Goal: Check status: Check status

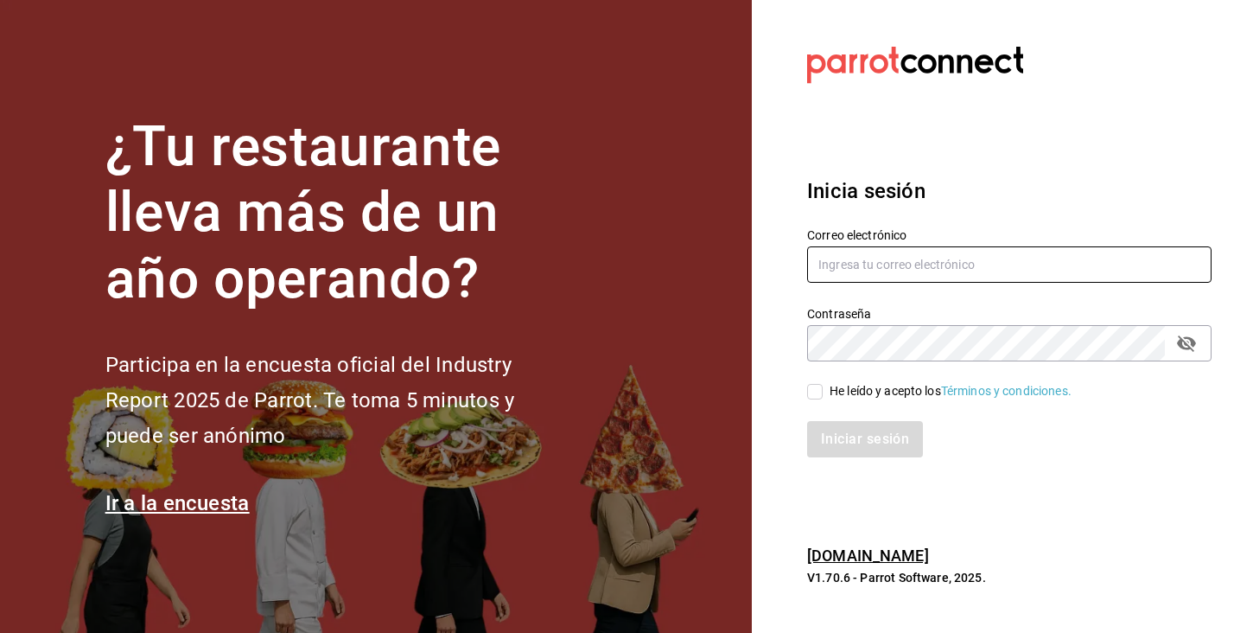
click at [995, 275] on input "text" at bounding box center [1009, 264] width 404 height 36
paste input "[EMAIL_ADDRESS][DOMAIN_NAME]"
type input "[EMAIL_ADDRESS][DOMAIN_NAME]"
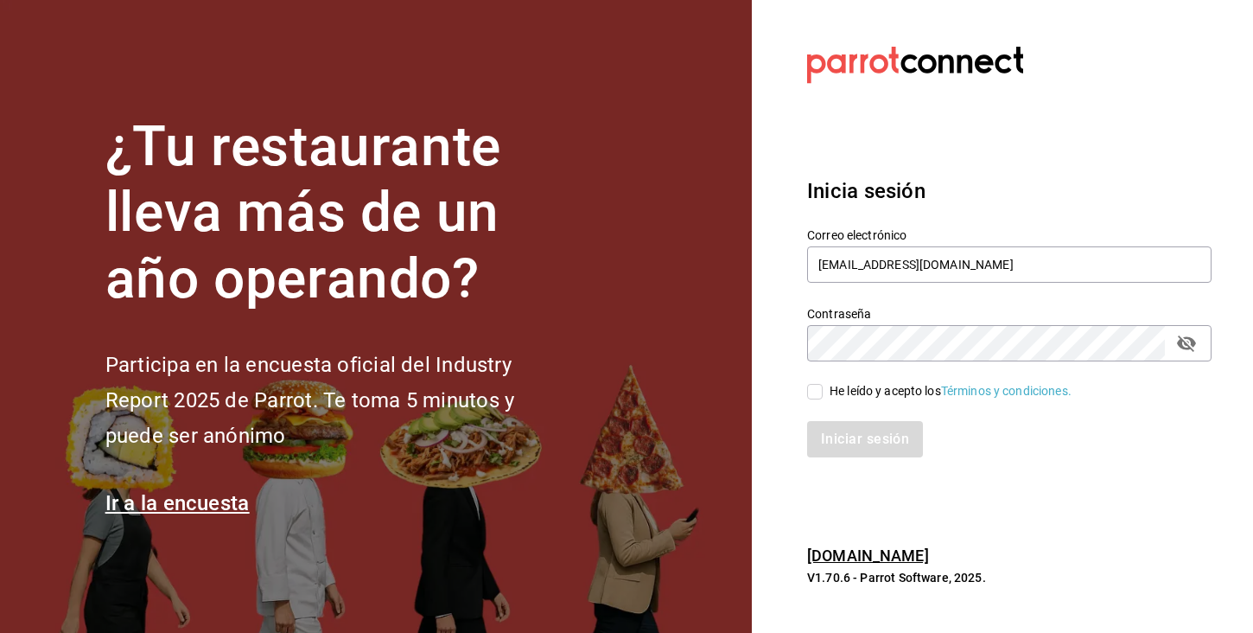
click at [816, 398] on label "He leído y acepto los Términos y condiciones." at bounding box center [939, 391] width 264 height 18
click at [816, 398] on input "He leído y acepto los Términos y condiciones." at bounding box center [815, 392] width 16 height 16
checkbox input "true"
click at [839, 439] on button "Iniciar sesión" at bounding box center [866, 439] width 118 height 36
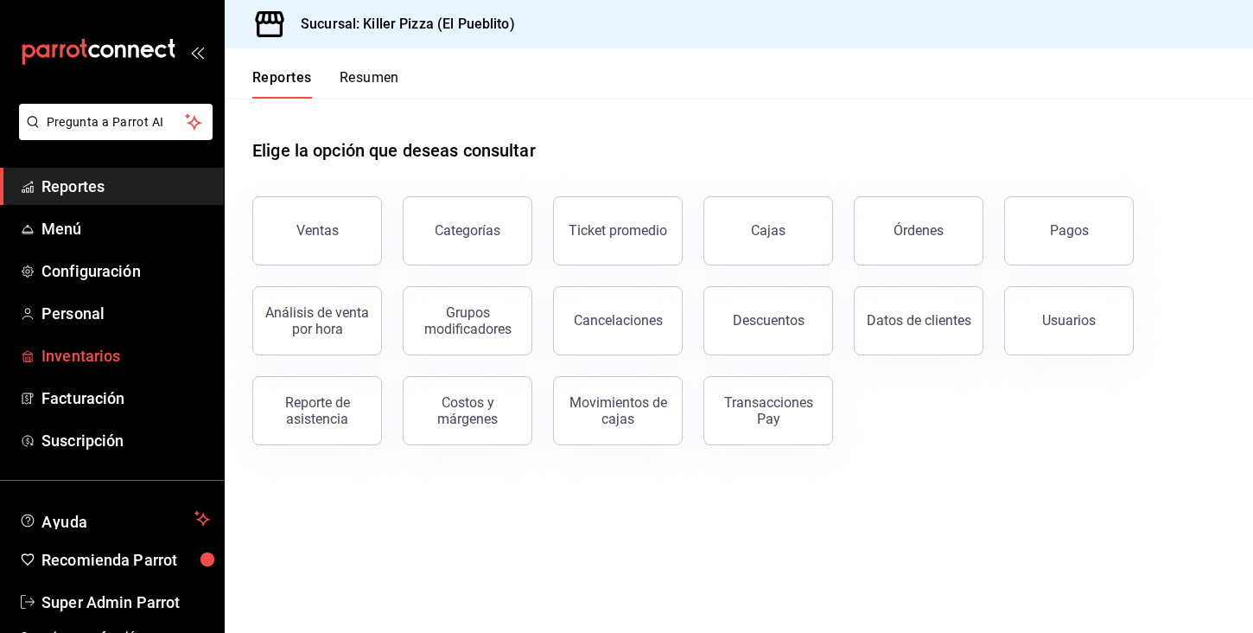
click at [114, 368] on link "Inventarios" at bounding box center [112, 355] width 224 height 37
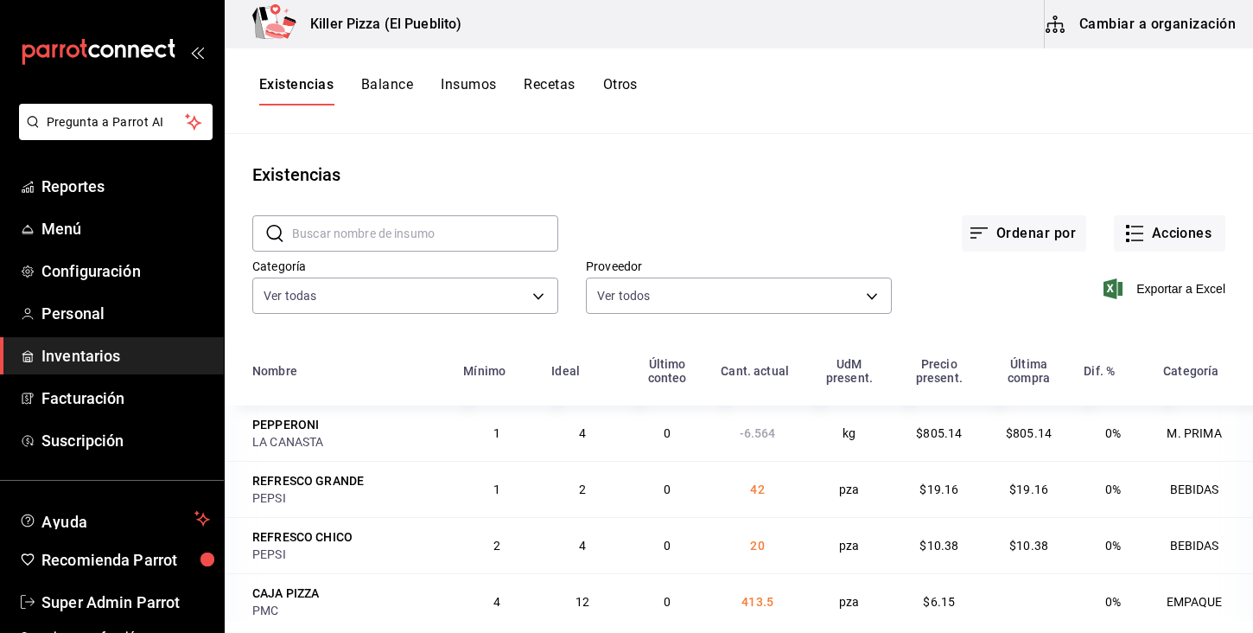
click at [608, 87] on button "Otros" at bounding box center [620, 90] width 35 height 29
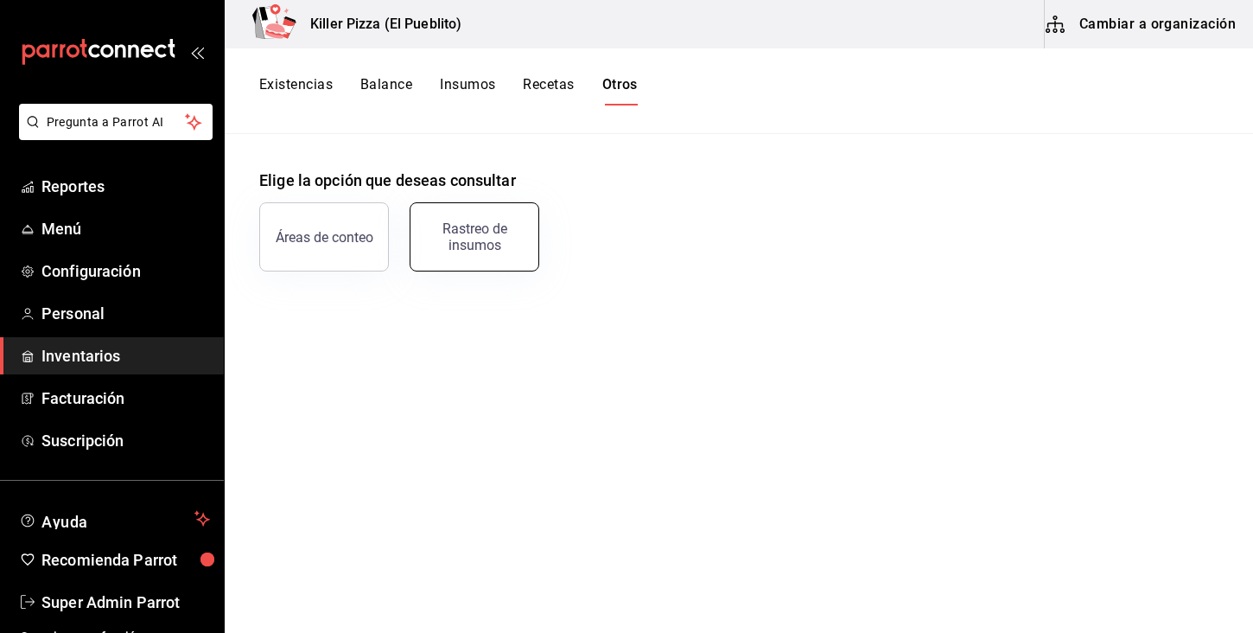
click at [516, 213] on button "Rastreo de insumos" at bounding box center [475, 236] width 130 height 69
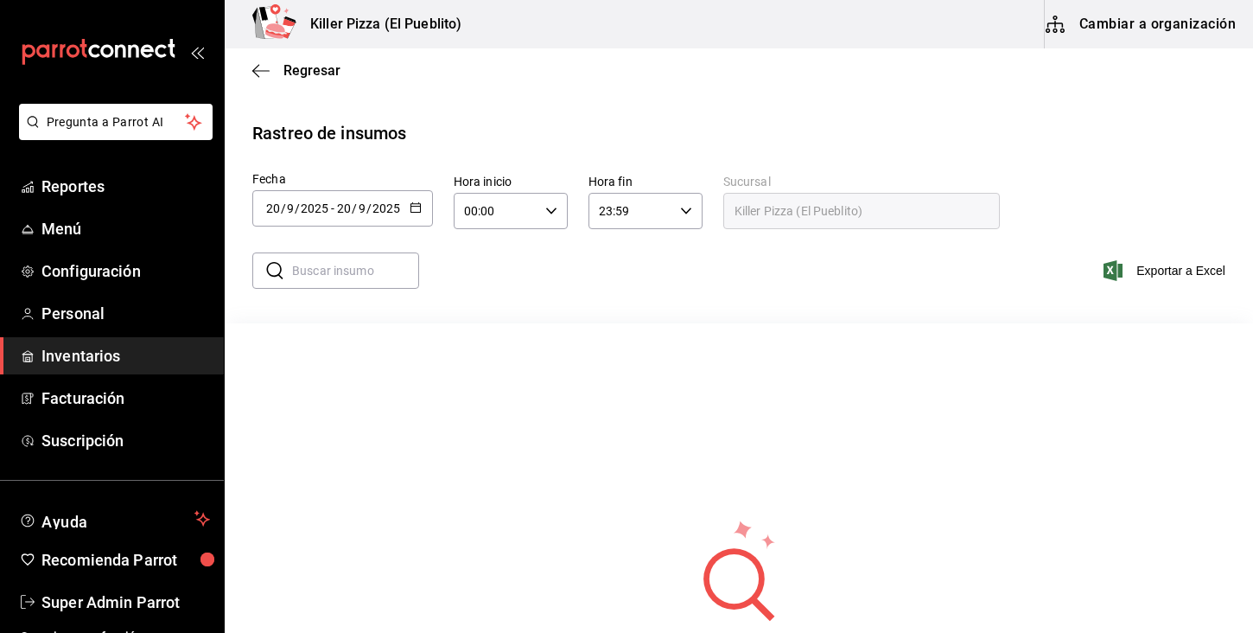
click at [417, 210] on icon "button" at bounding box center [416, 207] width 12 height 12
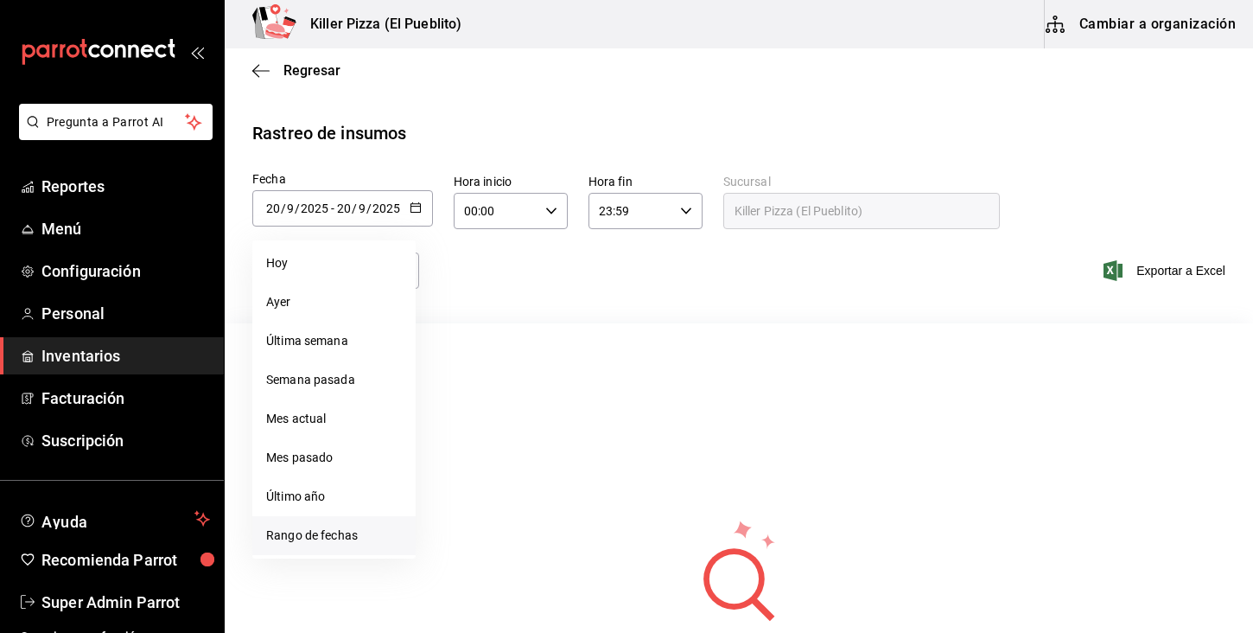
click at [346, 531] on li "Rango de fechas" at bounding box center [333, 535] width 163 height 39
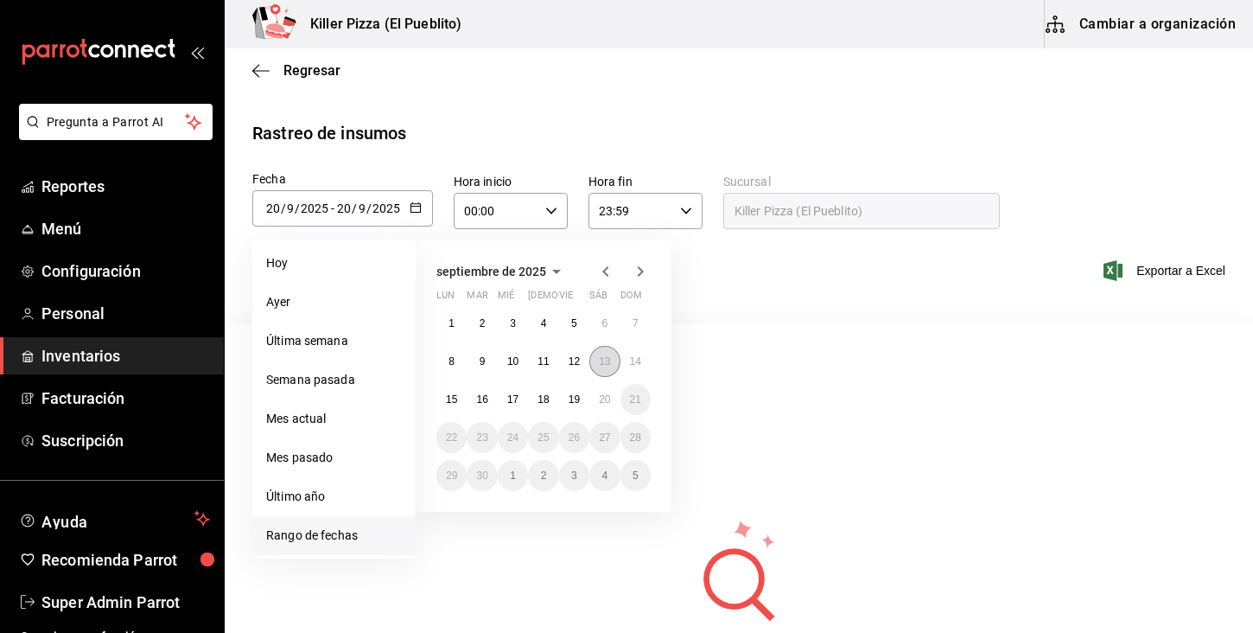
click at [599, 365] on abbr "13" at bounding box center [604, 361] width 11 height 12
type input "[DATE]"
type input "13"
type input "[DATE]"
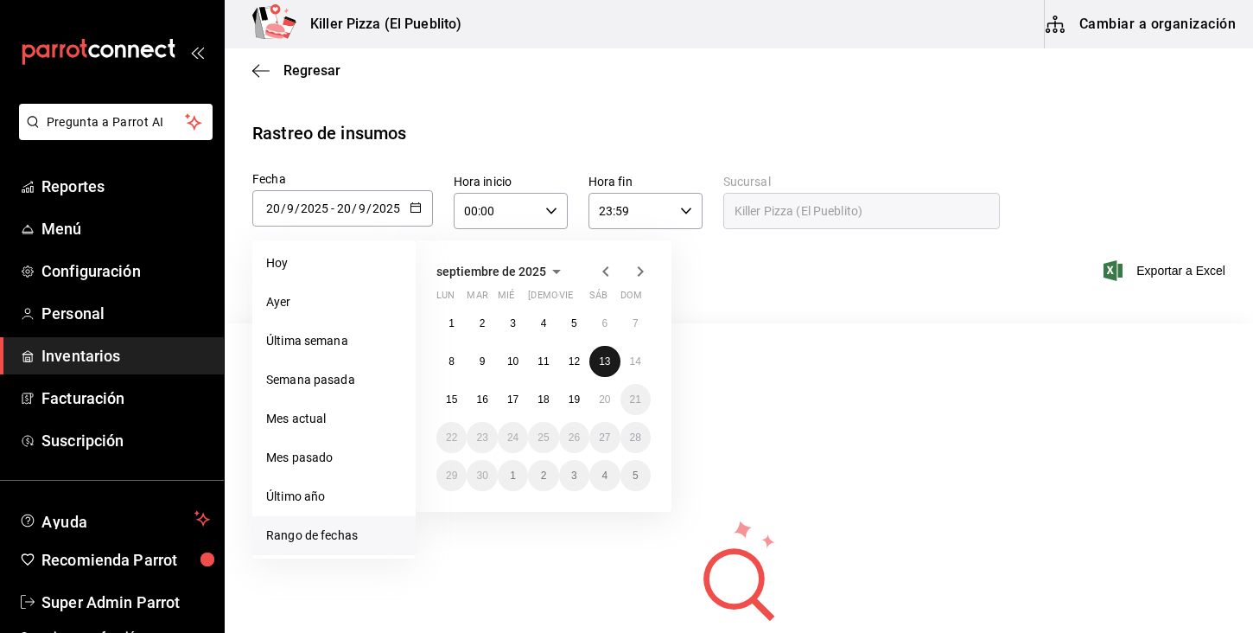
type input "13"
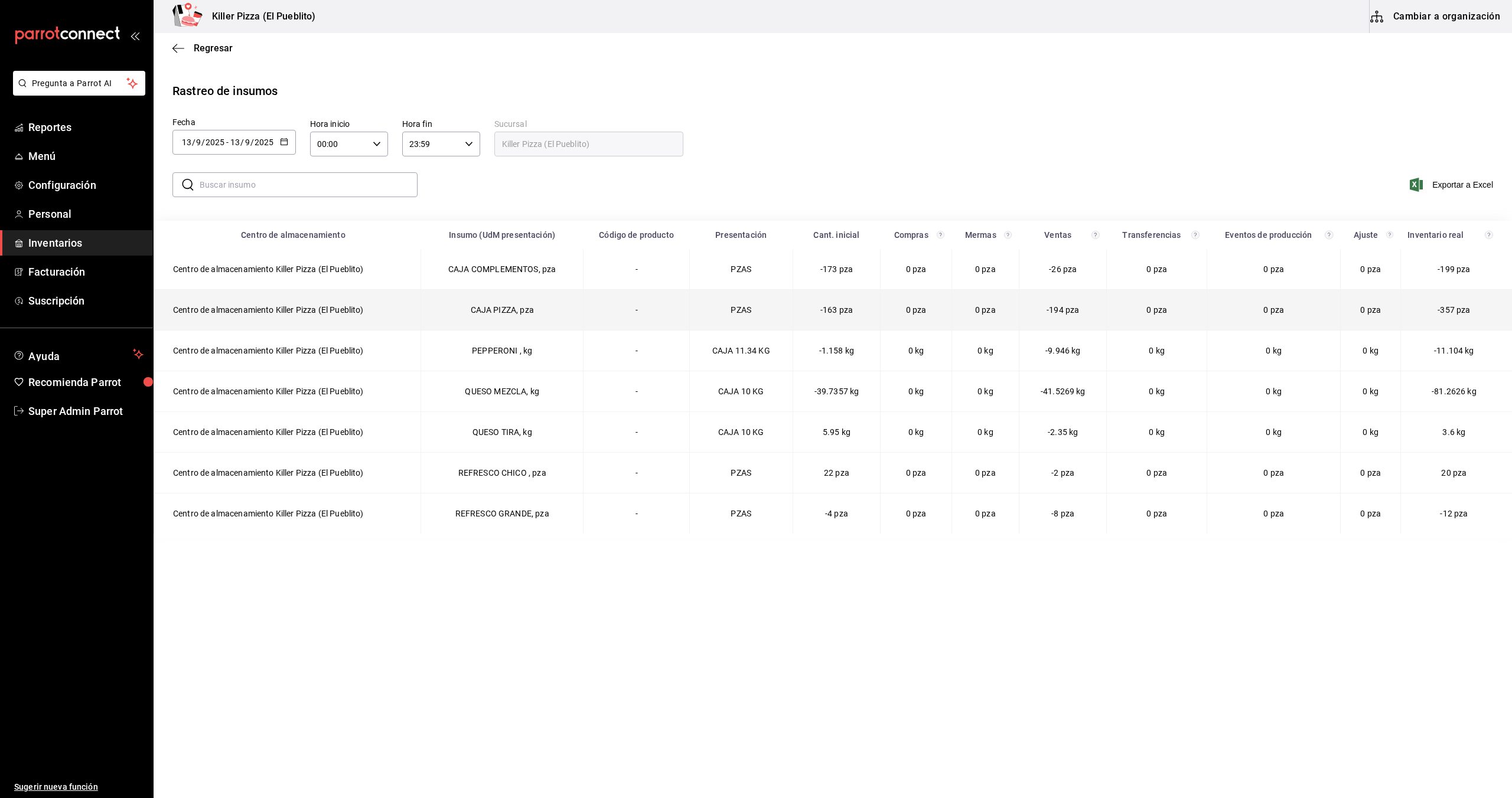
click at [446, 320] on td "CAJA PIZZA, pza" at bounding box center [502, 310] width 163 height 41
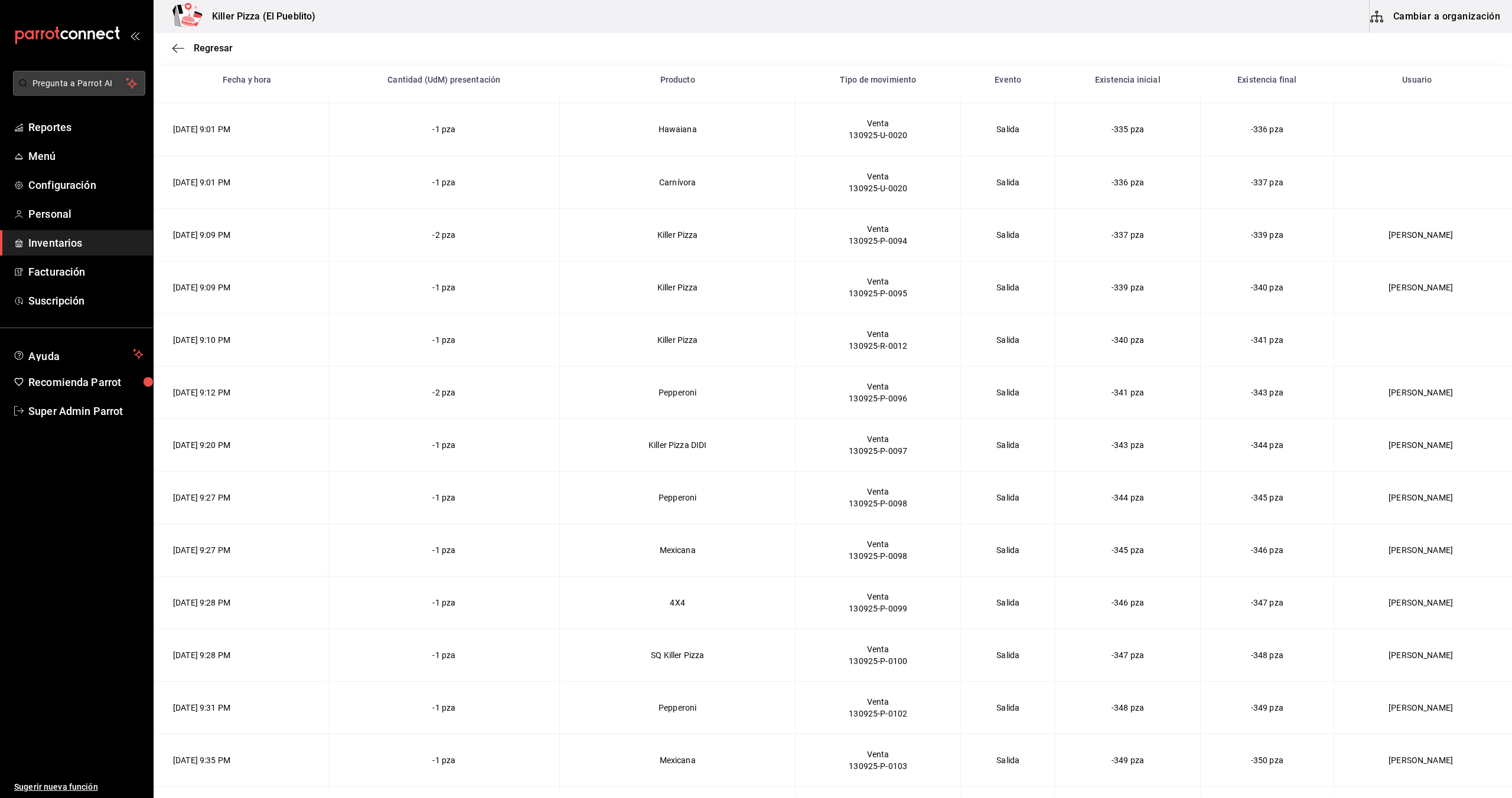
scroll to position [7481, 0]
